Goal: Find specific page/section: Find specific page/section

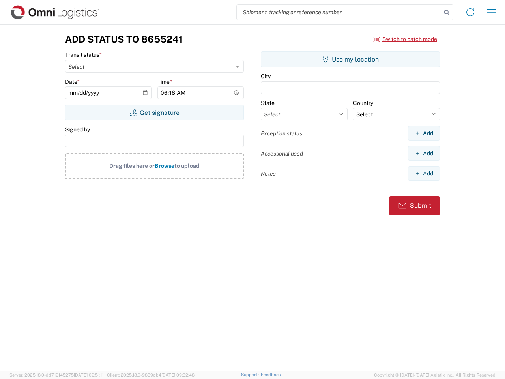
click at [339, 12] on input "search" at bounding box center [339, 12] width 205 height 15
click at [447, 13] on icon at bounding box center [446, 12] width 11 height 11
click at [471, 12] on icon at bounding box center [470, 12] width 13 height 13
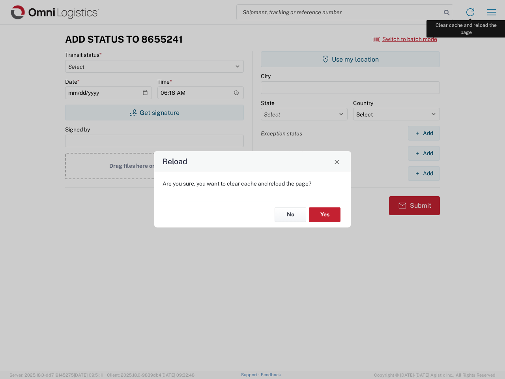
click at [492, 12] on div "Reload Are you sure, you want to clear cache and reload the page? No Yes" at bounding box center [252, 189] width 505 height 379
click at [406, 39] on div "Reload Are you sure, you want to clear cache and reload the page? No Yes" at bounding box center [252, 189] width 505 height 379
click at [154, 113] on div "Reload Are you sure, you want to clear cache and reload the page? No Yes" at bounding box center [252, 189] width 505 height 379
click at [351, 59] on div "Reload Are you sure, you want to clear cache and reload the page? No Yes" at bounding box center [252, 189] width 505 height 379
click at [424, 133] on div "Reload Are you sure, you want to clear cache and reload the page? No Yes" at bounding box center [252, 189] width 505 height 379
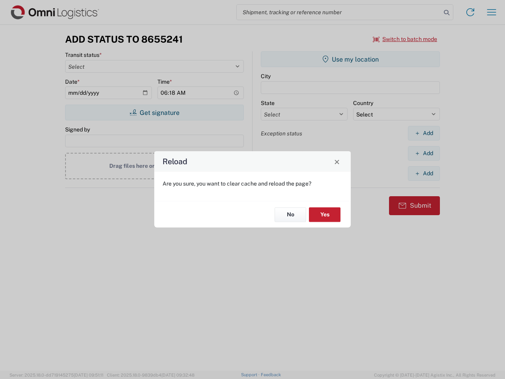
click at [424, 153] on div "Reload Are you sure, you want to clear cache and reload the page? No Yes" at bounding box center [252, 189] width 505 height 379
click at [424, 173] on div "Reload Are you sure, you want to clear cache and reload the page? No Yes" at bounding box center [252, 189] width 505 height 379
